Goal: Obtain resource: Download file/media

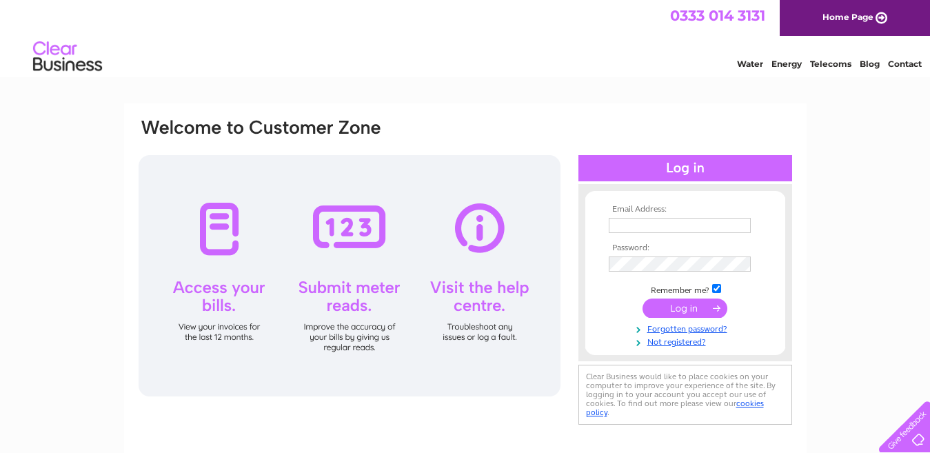
type input "[EMAIL_ADDRESS][DOMAIN_NAME]"
click at [668, 300] on input "submit" at bounding box center [684, 307] width 85 height 19
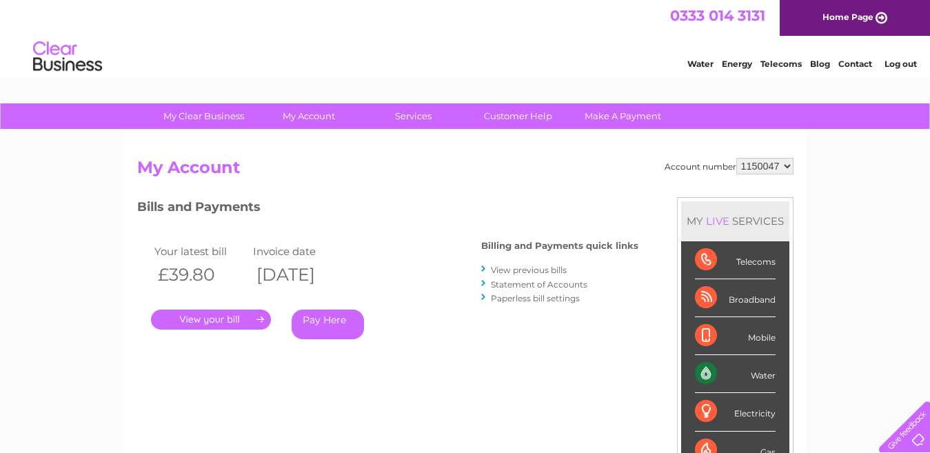
click at [543, 267] on link "View previous bills" at bounding box center [529, 270] width 76 height 10
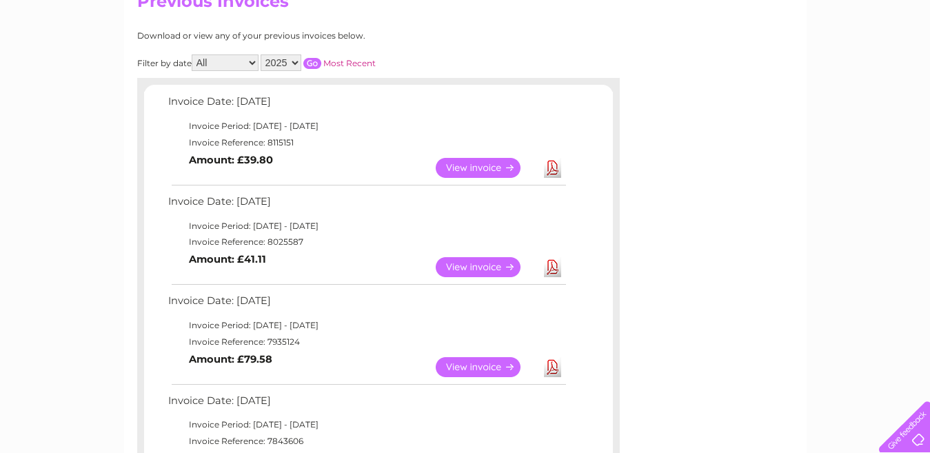
scroll to position [170, 0]
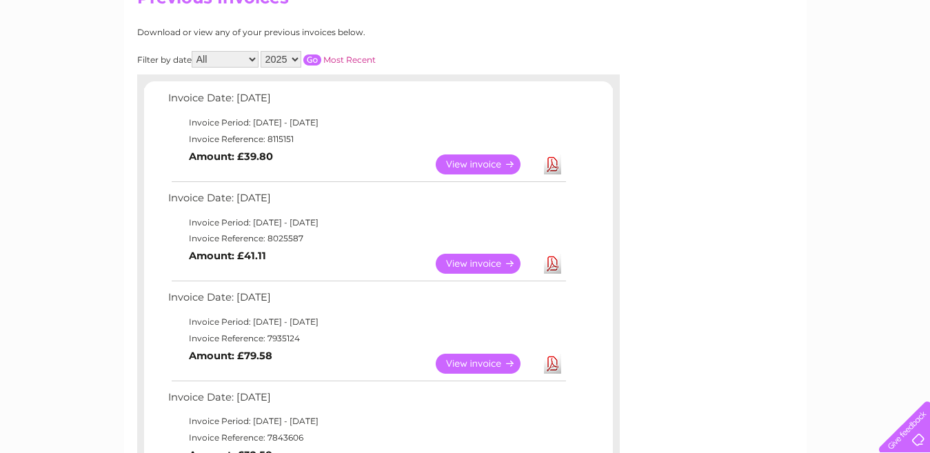
click at [490, 267] on link "View" at bounding box center [485, 264] width 101 height 20
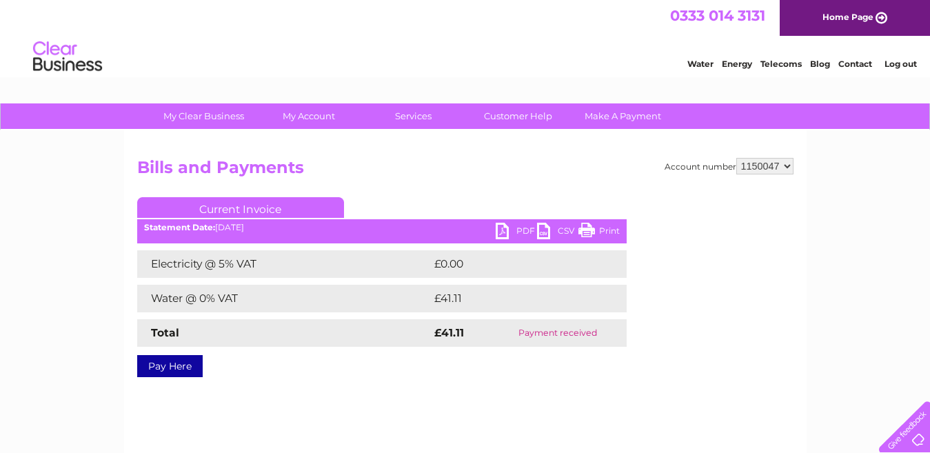
click at [502, 234] on link "PDF" at bounding box center [515, 233] width 41 height 20
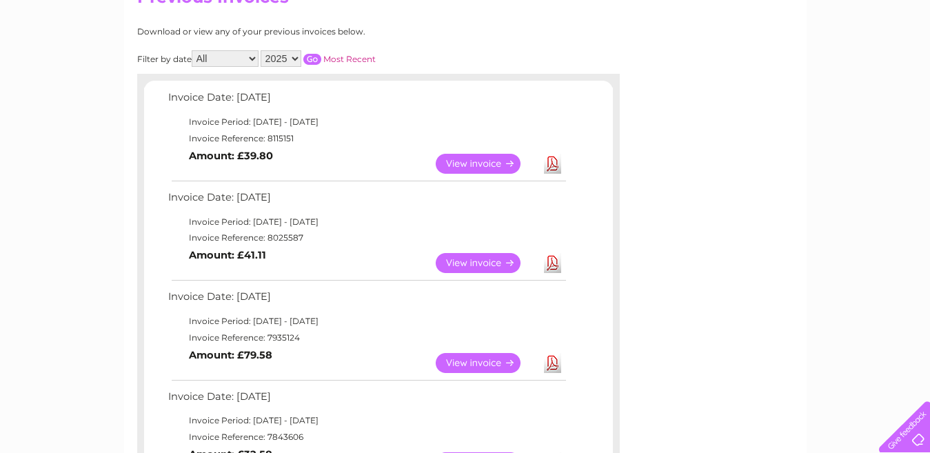
click at [462, 363] on link "View" at bounding box center [485, 363] width 101 height 20
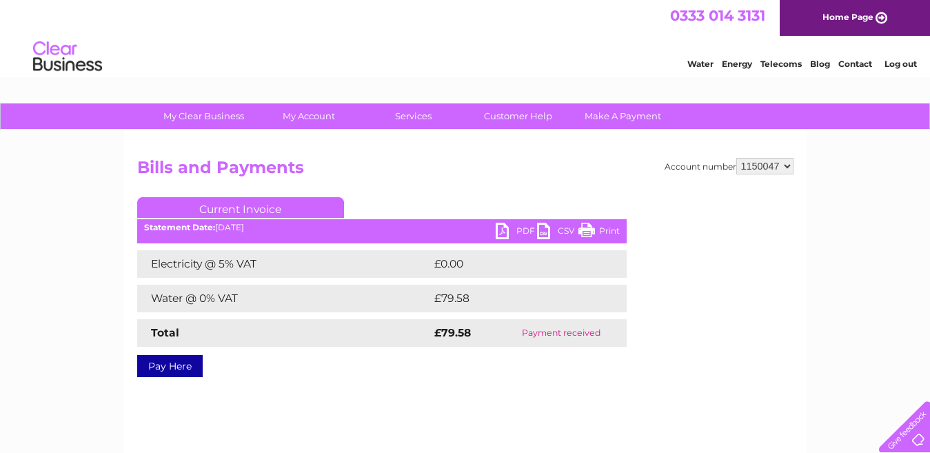
click at [518, 227] on link "PDF" at bounding box center [515, 233] width 41 height 20
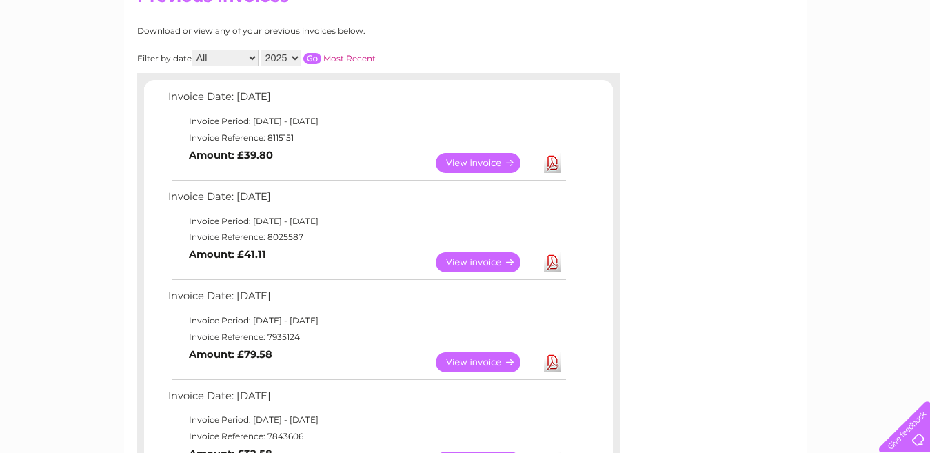
click at [478, 156] on link "View" at bounding box center [485, 163] width 101 height 20
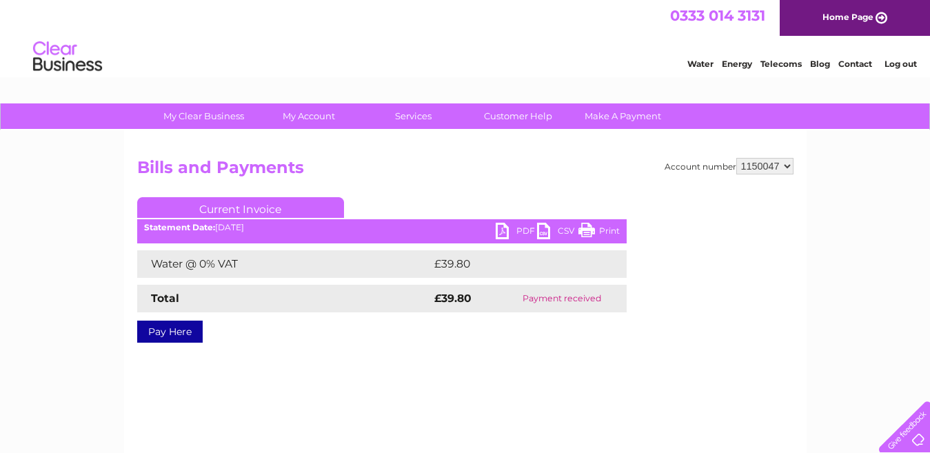
click at [501, 225] on link "PDF" at bounding box center [515, 233] width 41 height 20
